Goal: Task Accomplishment & Management: Manage account settings

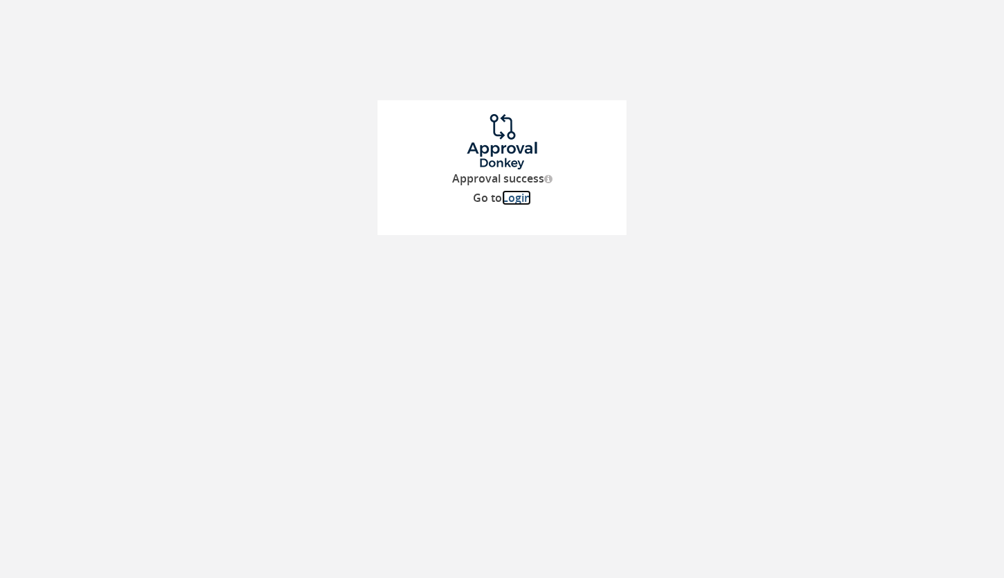
click at [521, 198] on link "Login" at bounding box center [516, 197] width 29 height 15
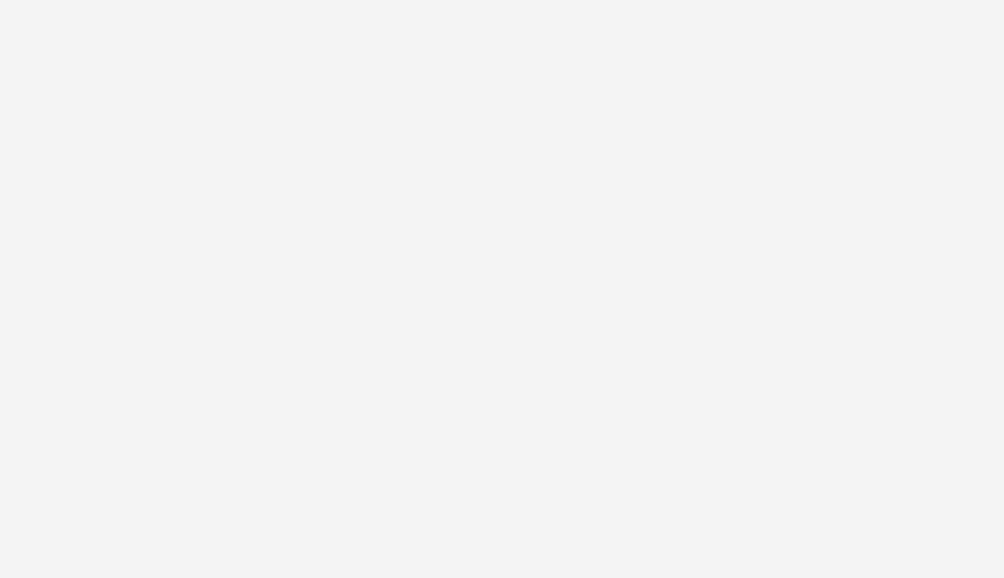
click at [480, 224] on input "email" at bounding box center [502, 217] width 154 height 28
type input "k"
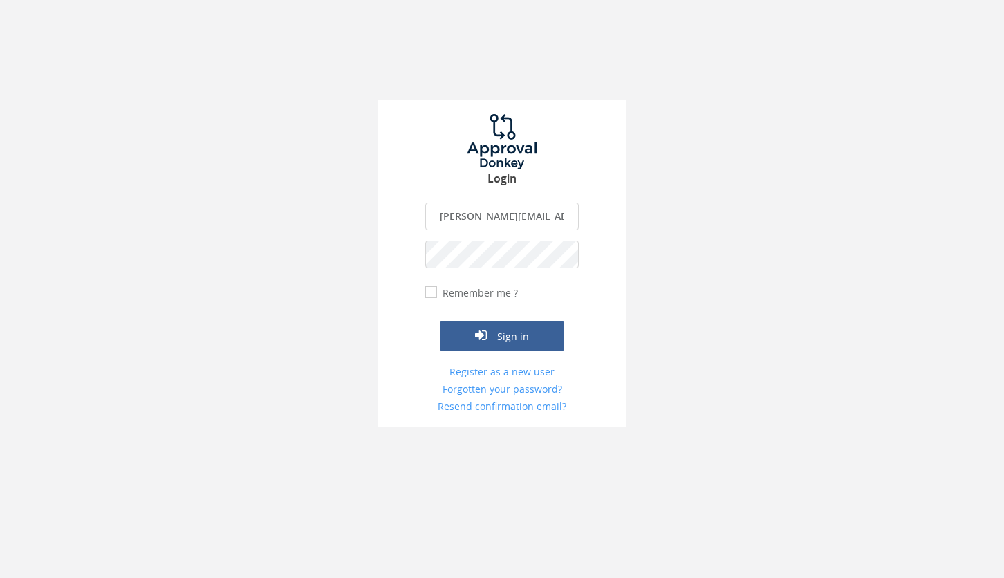
type input "[PERSON_NAME][EMAIL_ADDRESS][DOMAIN_NAME]"
click at [431, 292] on input "Remember me ?" at bounding box center [429, 292] width 9 height 9
checkbox input "true"
click at [500, 342] on button "Sign in" at bounding box center [502, 336] width 124 height 30
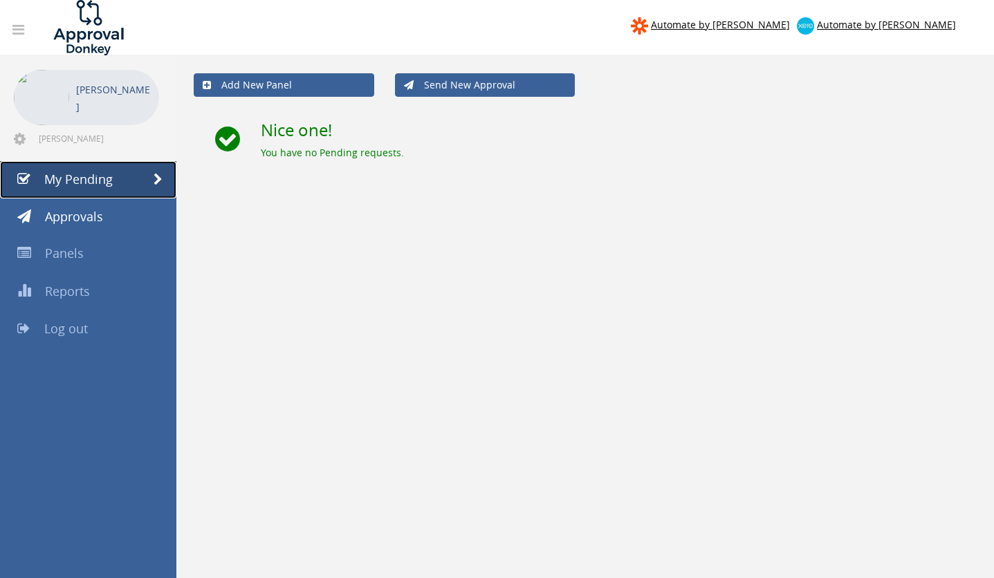
click at [75, 176] on span "My Pending" at bounding box center [78, 179] width 68 height 17
click at [73, 216] on span "Approvals" at bounding box center [74, 216] width 58 height 17
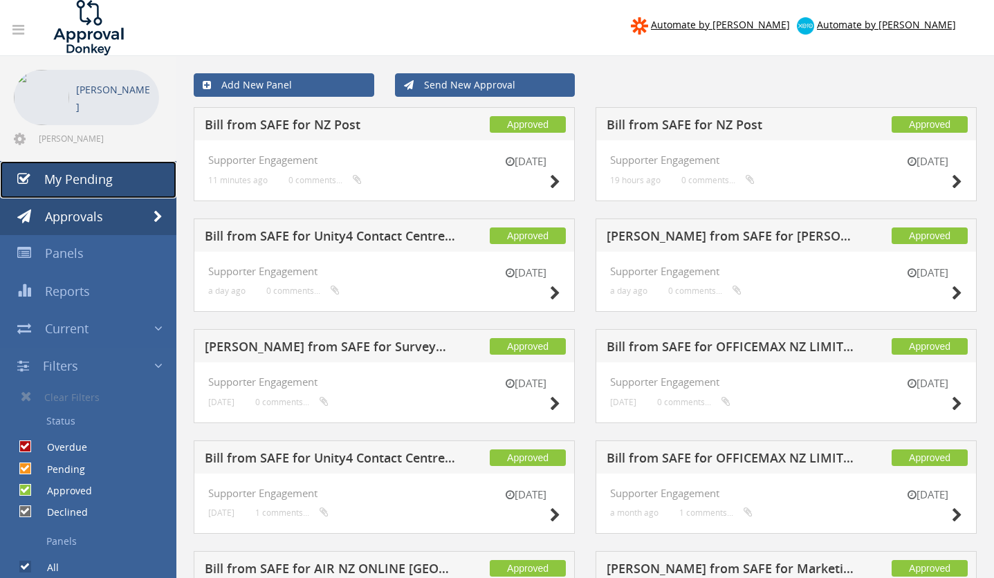
click at [78, 181] on span "My Pending" at bounding box center [78, 179] width 68 height 17
